Goal: Transaction & Acquisition: Purchase product/service

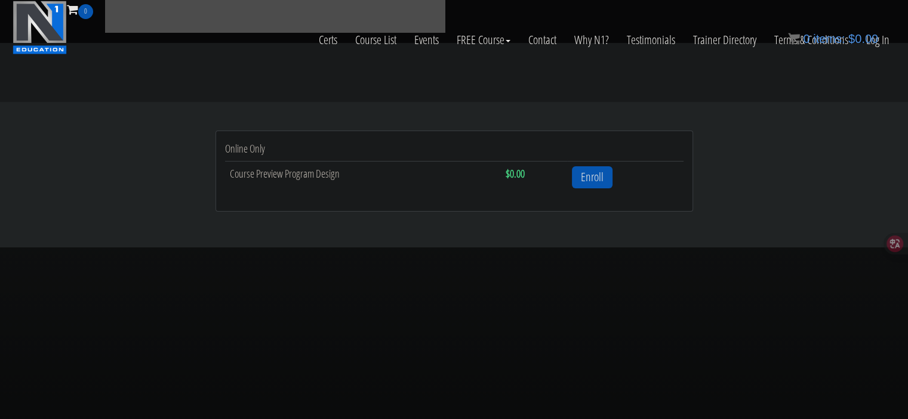
scroll to position [418, 0]
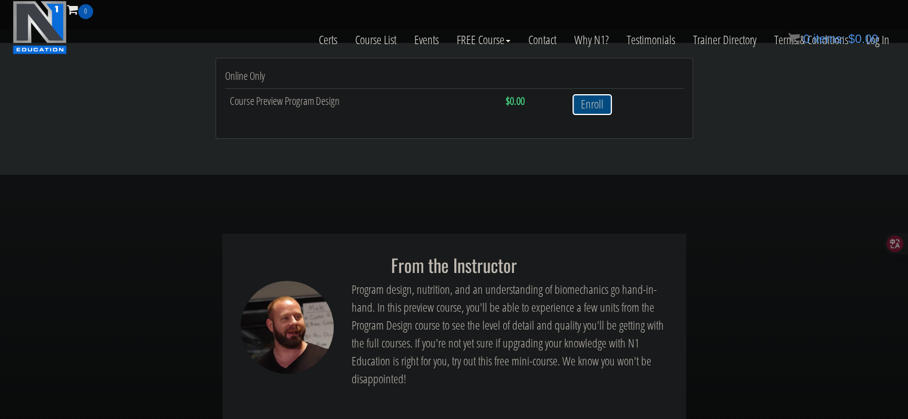
click at [593, 110] on link "Enroll" at bounding box center [592, 105] width 41 height 22
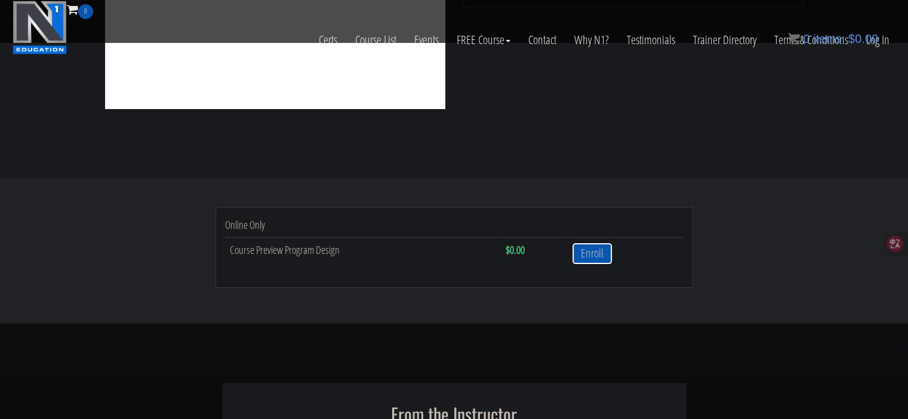
scroll to position [239, 0]
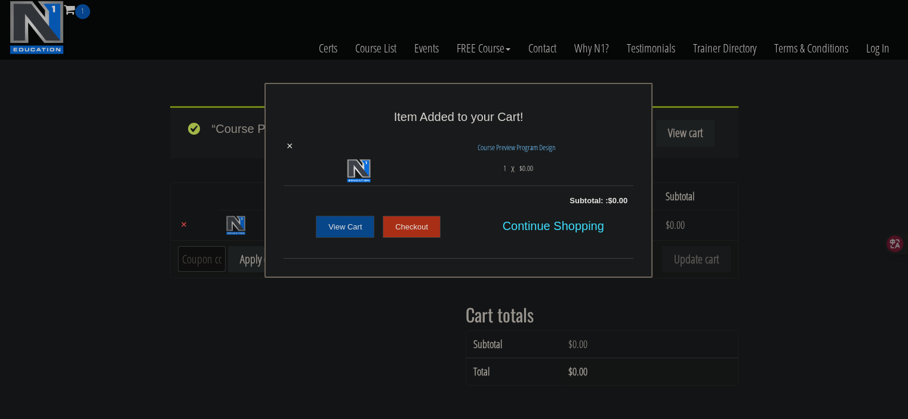
click at [420, 230] on link "Checkout" at bounding box center [411, 227] width 58 height 23
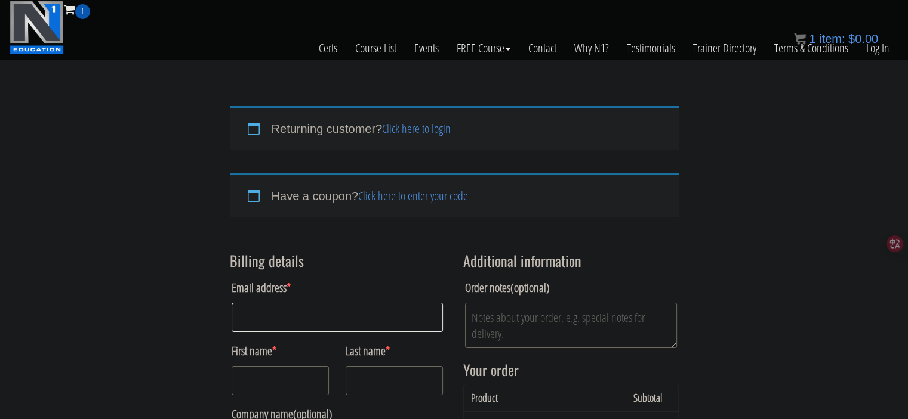
click at [289, 324] on input "Email address *" at bounding box center [338, 317] width 212 height 29
type input "[EMAIL_ADDRESS][DOMAIN_NAME]"
type input "Makarios"
type input "[PERSON_NAME]"
type input "st [PERSON_NAME]"
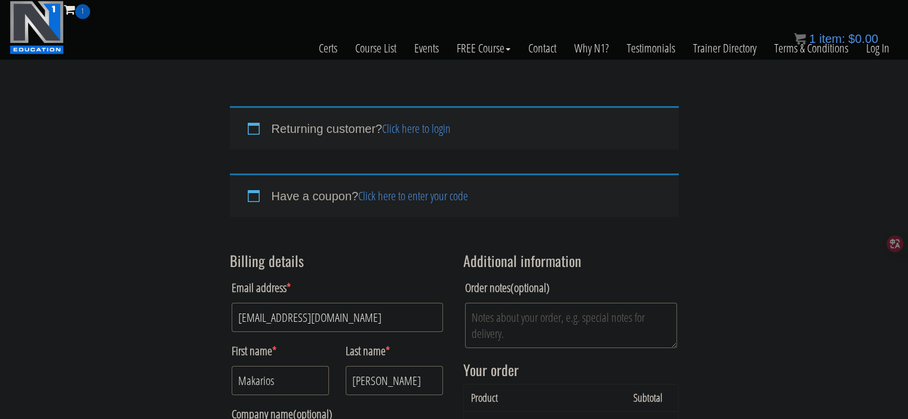
type input "Floor 1"
type input "Bani Sweif"
select select "EGC"
type input "2711860"
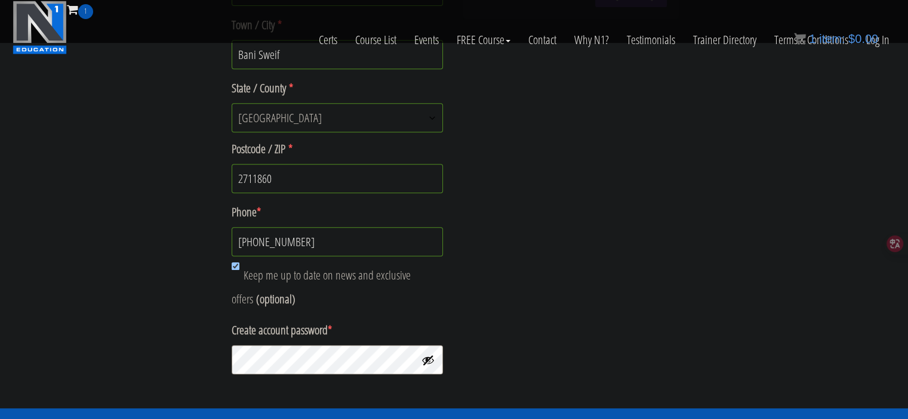
scroll to position [564, 0]
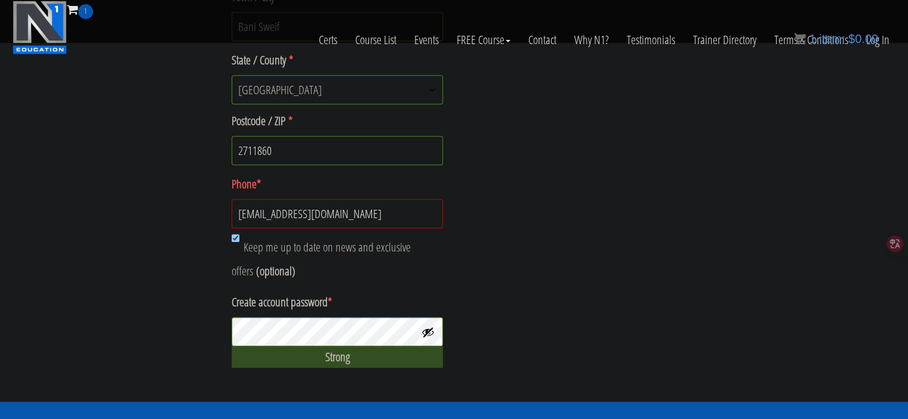
click at [347, 212] on input "[EMAIL_ADDRESS][DOMAIN_NAME]" at bounding box center [338, 213] width 212 height 29
click at [347, 212] on input "makaruosayed10@gmail.com" at bounding box center [338, 213] width 212 height 29
type input "+201289605784"
click at [340, 362] on div "Strong" at bounding box center [338, 357] width 212 height 21
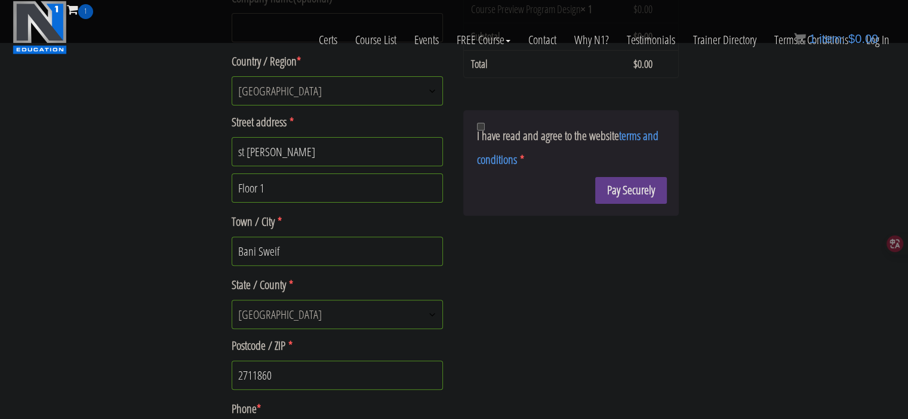
scroll to position [325, 0]
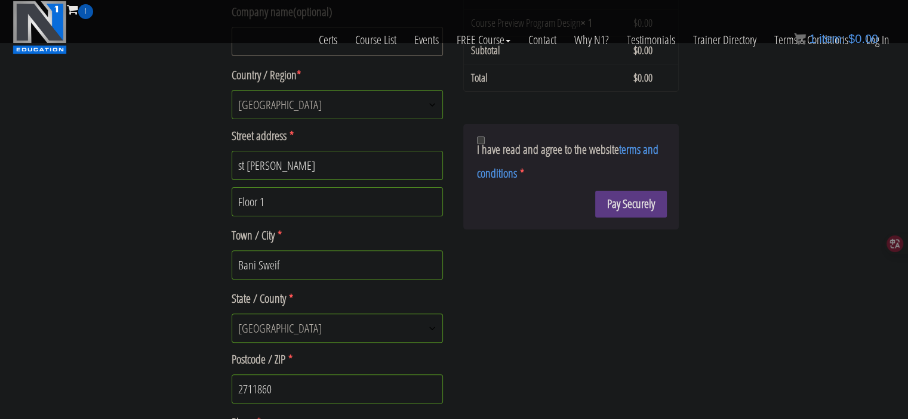
click at [609, 211] on button "Pay Securely" at bounding box center [631, 204] width 72 height 27
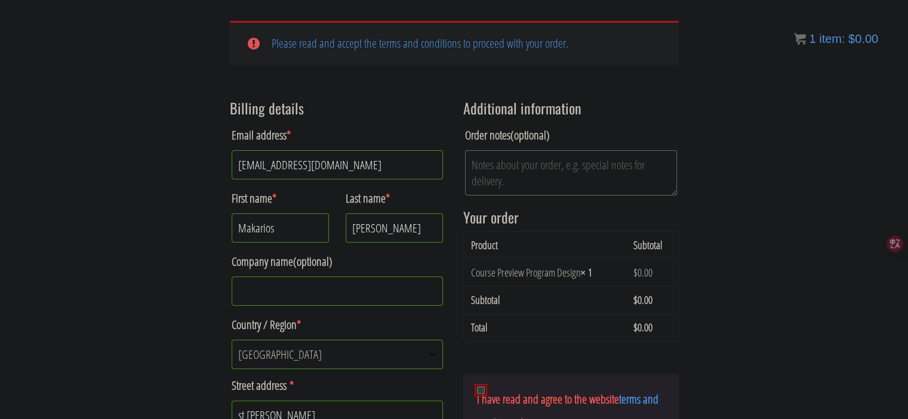
scroll to position [241, 0]
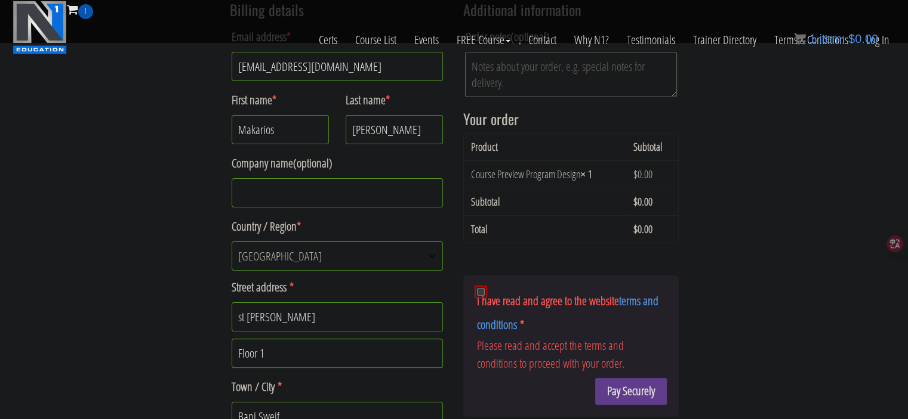
click at [475, 291] on p "I have read and agree to the website terms and conditions * Please read and acc…" at bounding box center [571, 331] width 192 height 87
click at [479, 293] on input "I have read and agree to the website terms and conditions *" at bounding box center [481, 292] width 8 height 8
checkbox input "true"
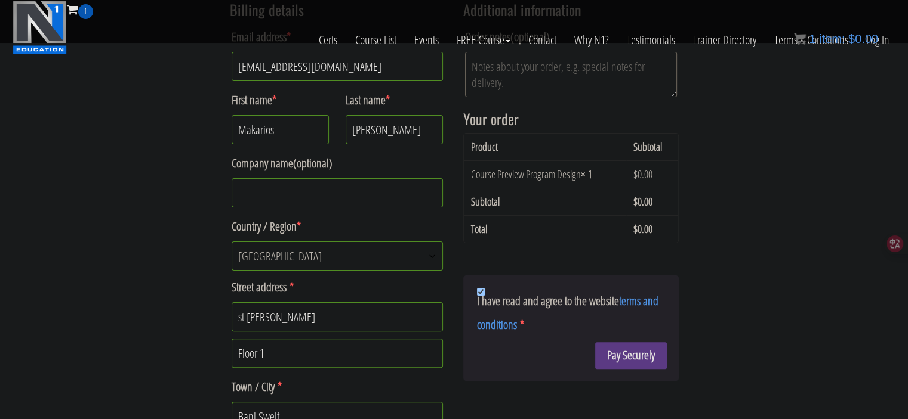
click at [609, 348] on button "Pay Securely" at bounding box center [631, 355] width 72 height 27
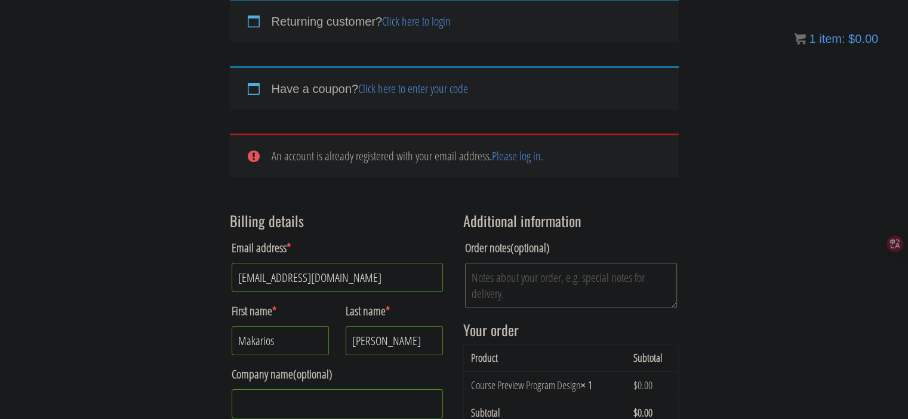
scroll to position [104, 0]
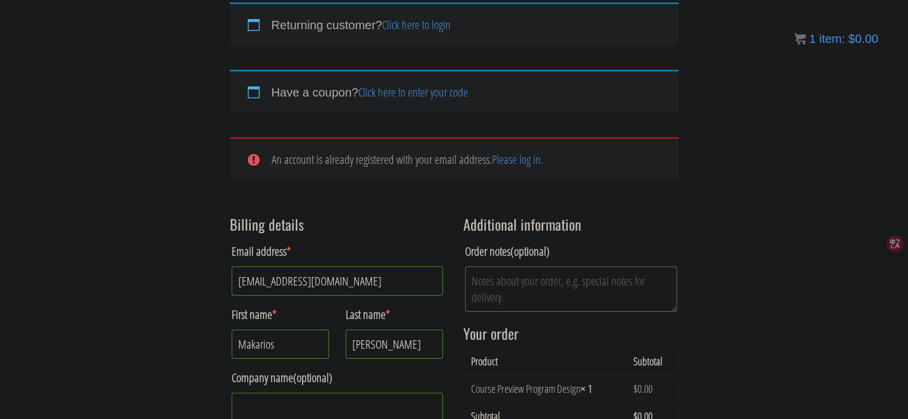
click at [493, 156] on link "Please log in." at bounding box center [517, 160] width 51 height 16
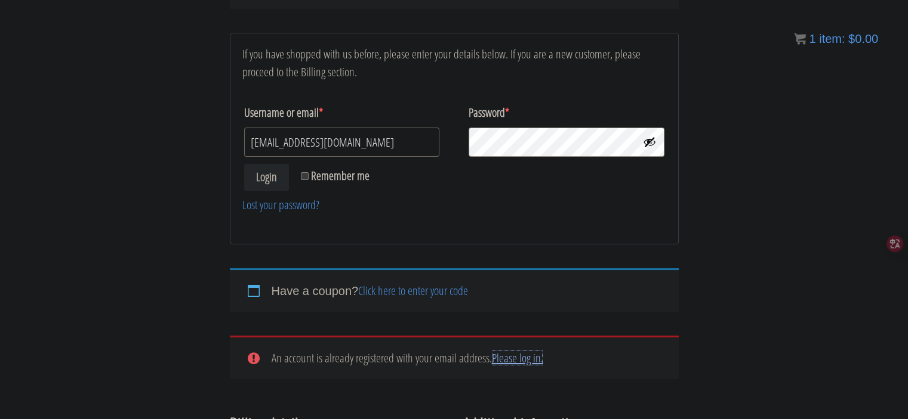
scroll to position [143, 0]
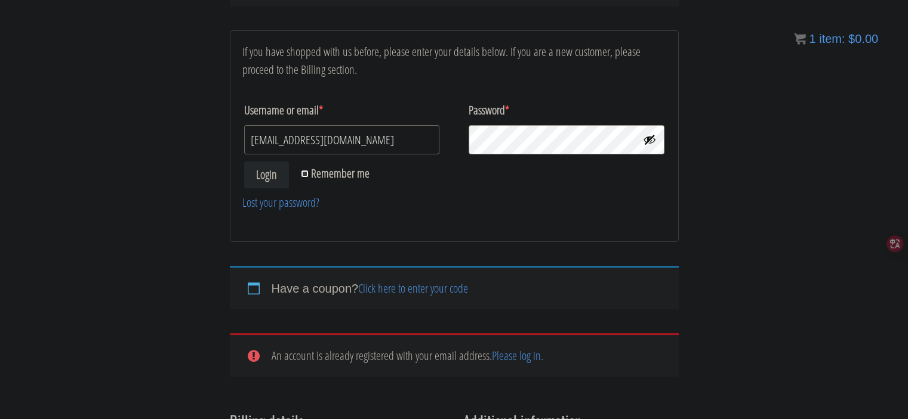
click at [303, 174] on input "Remember me" at bounding box center [305, 174] width 8 height 8
checkbox input "true"
click at [263, 173] on button "Login" at bounding box center [266, 175] width 45 height 27
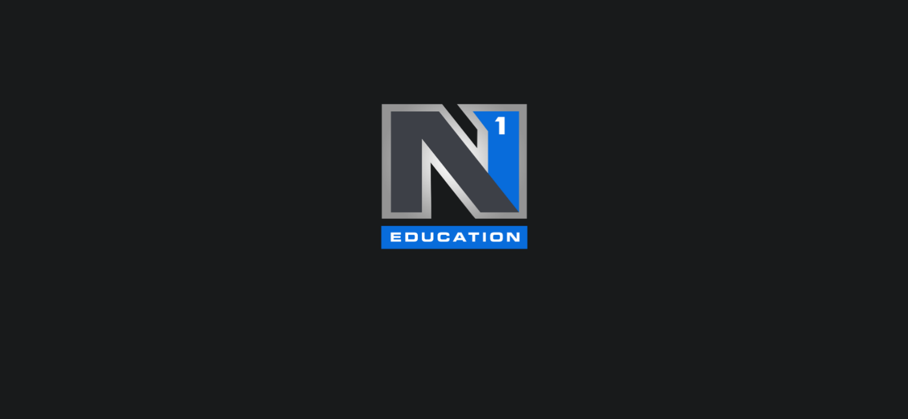
select select "EGC"
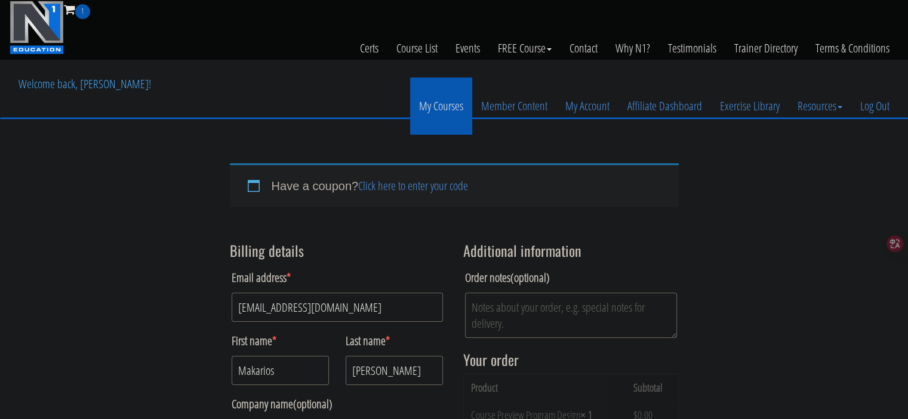
click at [439, 112] on link "My Courses" at bounding box center [441, 106] width 62 height 57
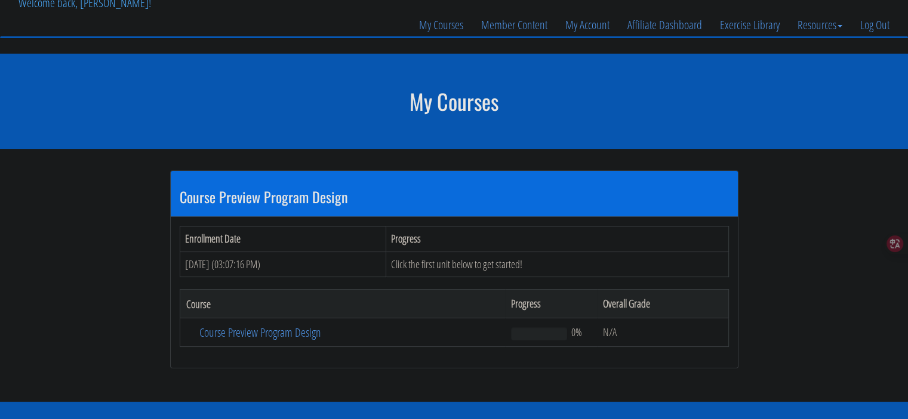
scroll to position [179, 0]
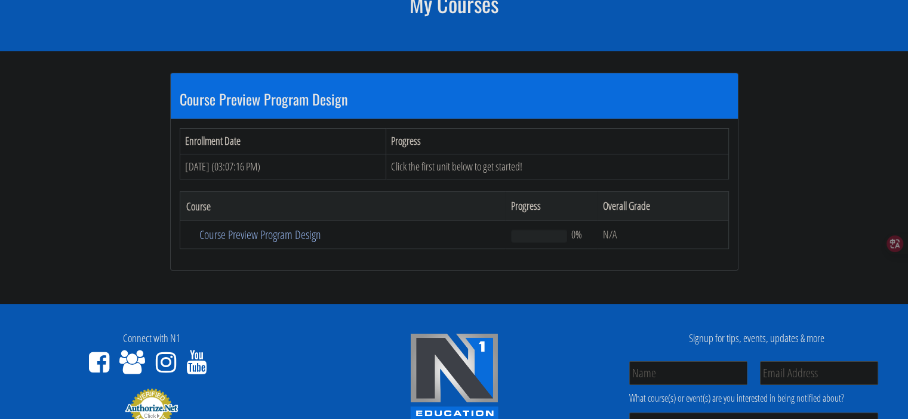
click at [251, 236] on link "Course Preview Program Design" at bounding box center [342, 235] width 313 height 12
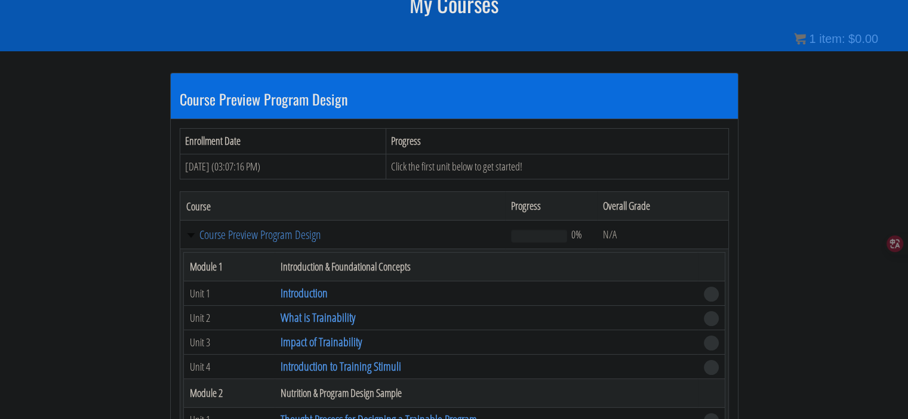
drag, startPoint x: 306, startPoint y: 290, endPoint x: 162, endPoint y: 283, distance: 143.4
click at [162, 283] on div "Course Preview Program Design Enrollment Date Progress [DATE] (03:07:16 PM) Cli…" at bounding box center [454, 332] width 597 height 563
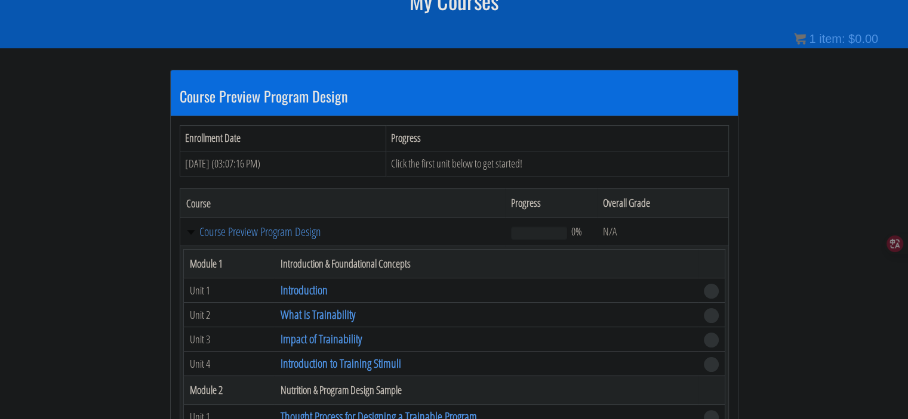
scroll to position [196, 0]
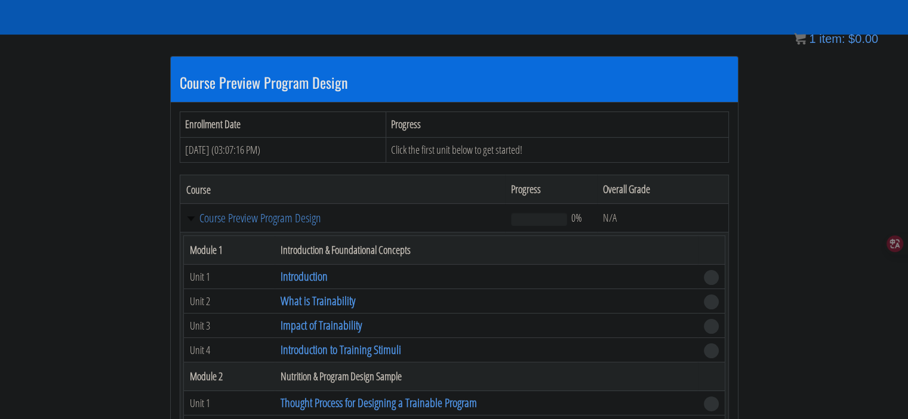
drag, startPoint x: 253, startPoint y: 216, endPoint x: 137, endPoint y: 195, distance: 118.2
click at [137, 195] on section "Course Preview Program Design Enrollment Date Progress Aug 25, 2025 (03:07:16 P…" at bounding box center [454, 316] width 908 height 563
click at [306, 271] on link "Introduction" at bounding box center [303, 277] width 47 height 16
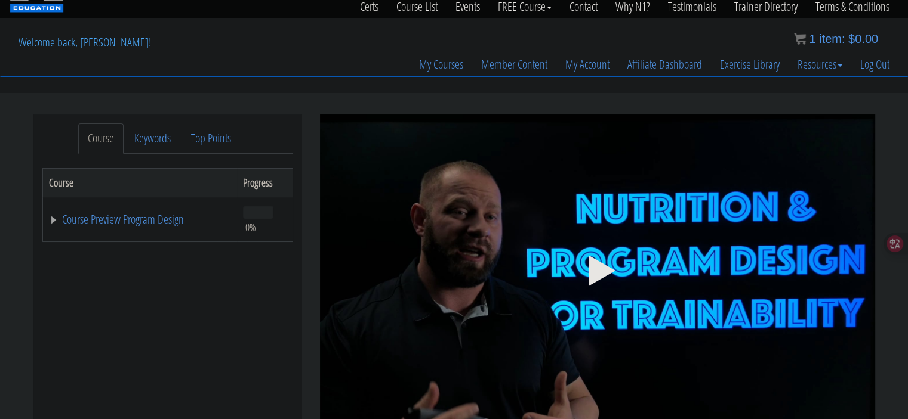
scroll to position [60, 0]
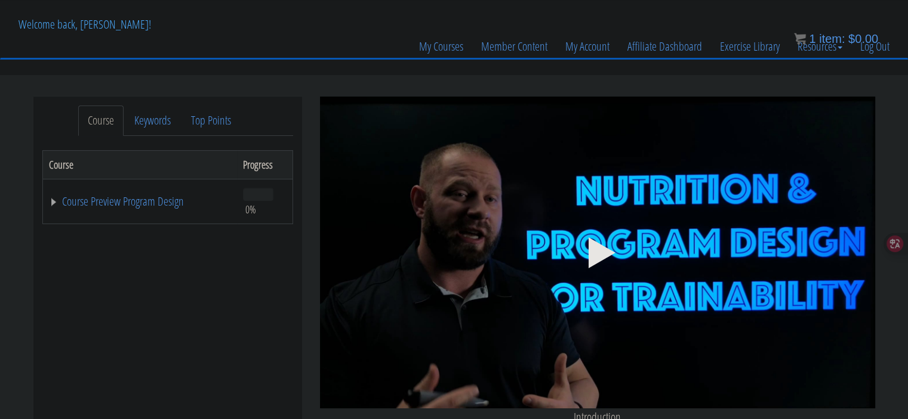
click at [587, 238] on icon ".fp-color-play{opacity:0.65;}.controlbutton{fill:#fff;}" at bounding box center [597, 252] width 75 height 75
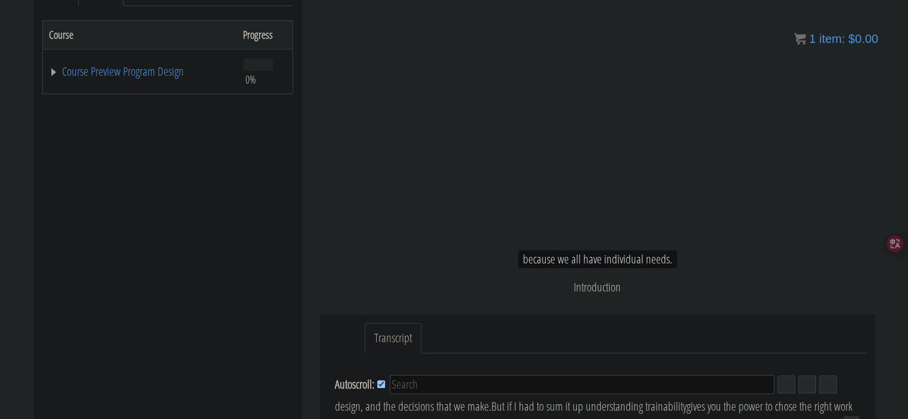
scroll to position [90, 0]
click at [53, 74] on link "Course Preview Program Design" at bounding box center [140, 72] width 182 height 12
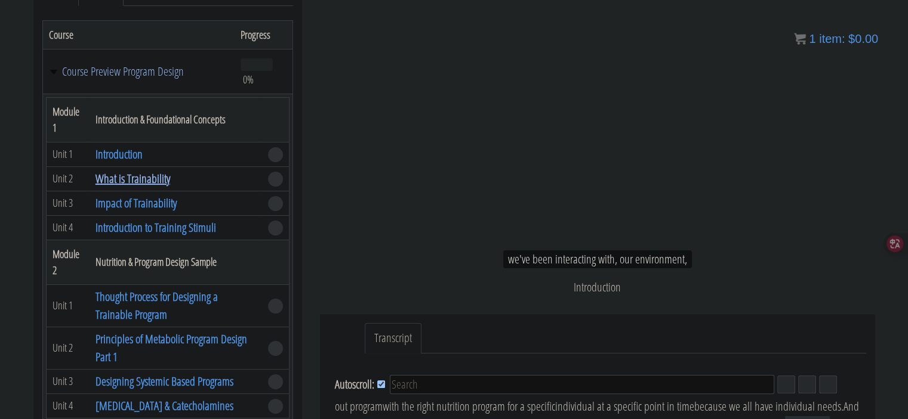
scroll to position [108, 0]
click at [141, 177] on link "What is Trainability" at bounding box center [132, 179] width 75 height 16
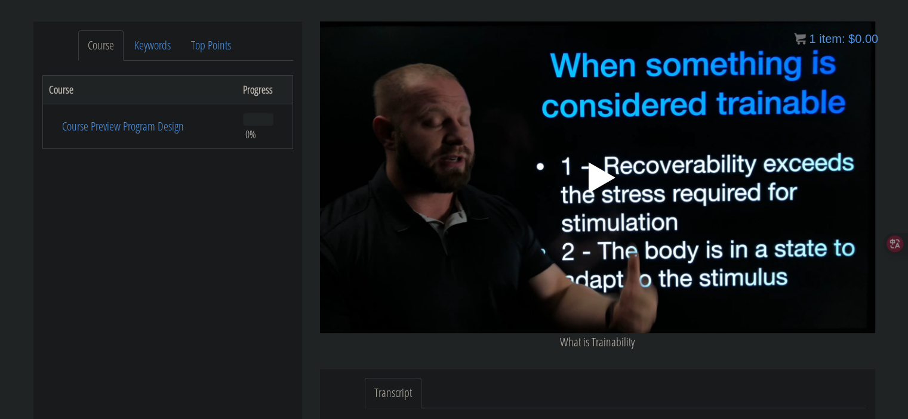
scroll to position [136, 0]
